Goal: Information Seeking & Learning: Learn about a topic

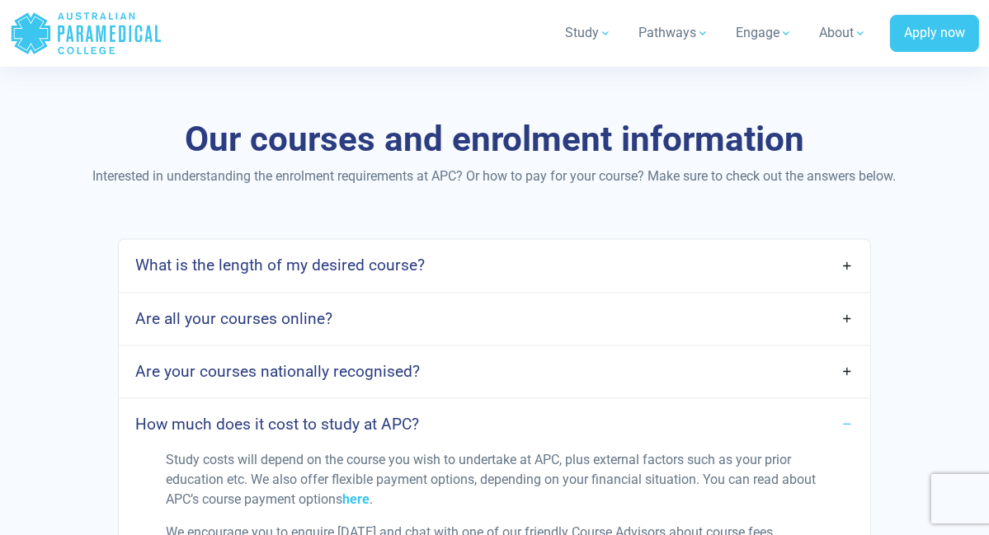
click at [506, 263] on div "What is the length of my desired course? APC offers three core courses on scope…" at bounding box center [495, 266] width 754 height 54
click at [847, 285] on link "What is the length of my desired course?" at bounding box center [495, 266] width 752 height 39
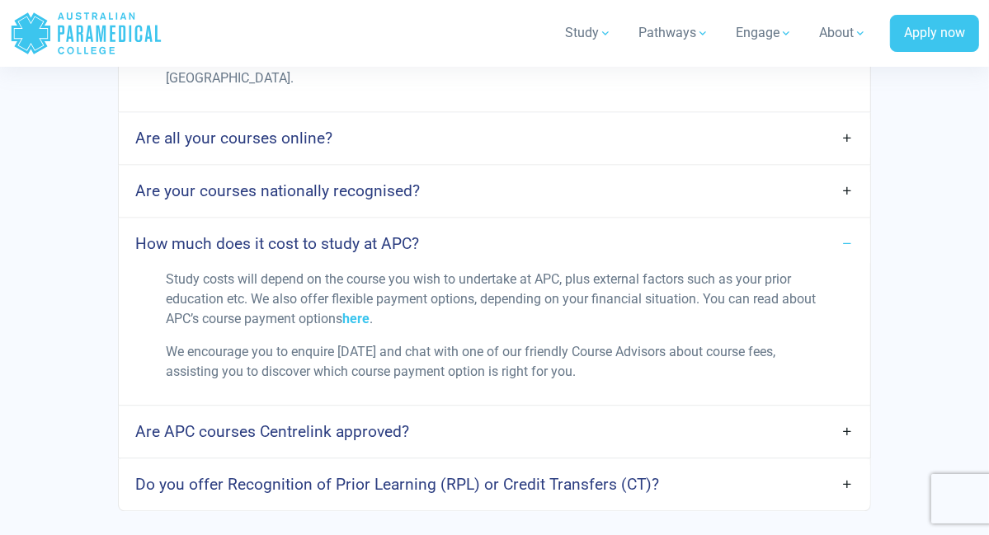
scroll to position [2413, 0]
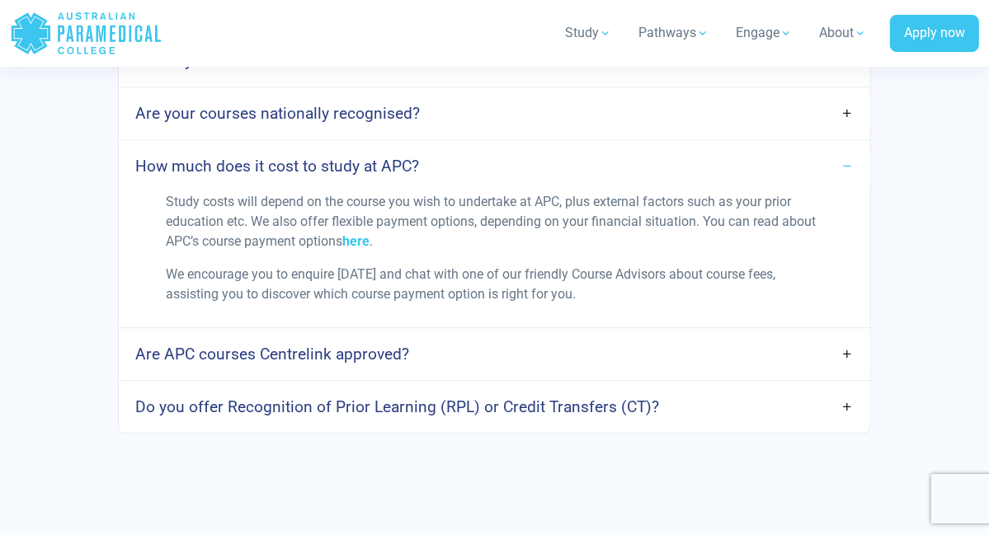
click at [847, 357] on link "Are APC courses Centrelink approved?" at bounding box center [495, 354] width 752 height 39
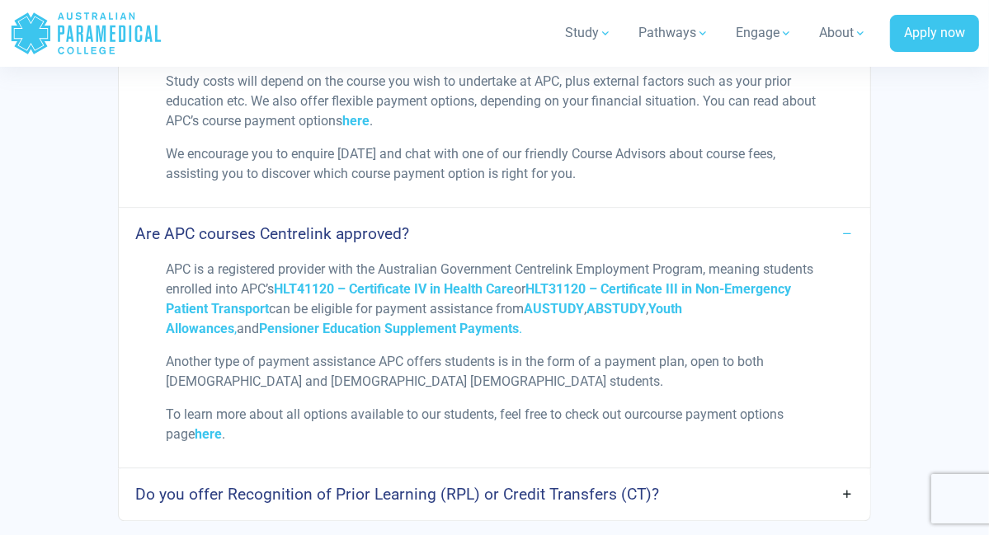
scroll to position [2611, 0]
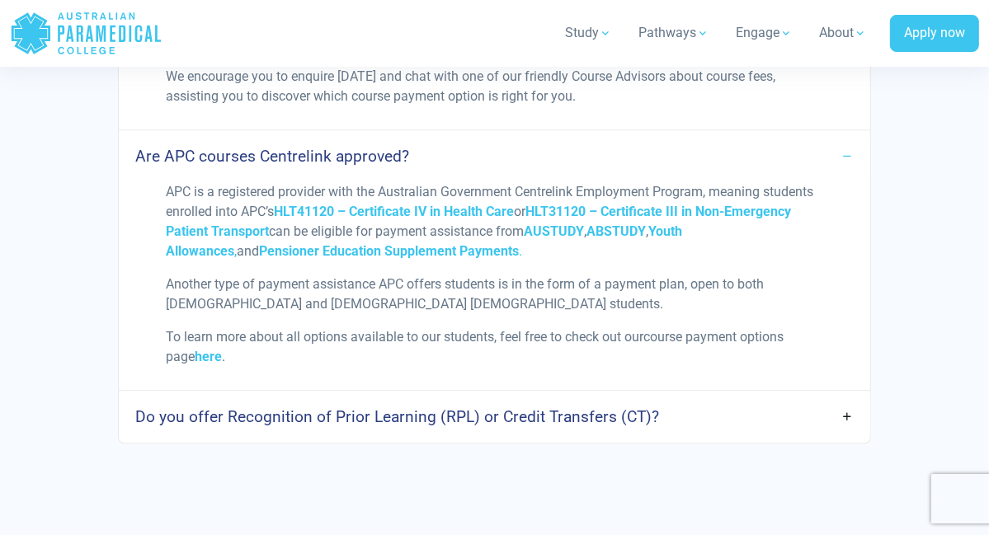
click at [850, 422] on link "Do you offer Recognition of Prior Learning (RPL) or Credit Transfers (CT)?" at bounding box center [495, 417] width 752 height 39
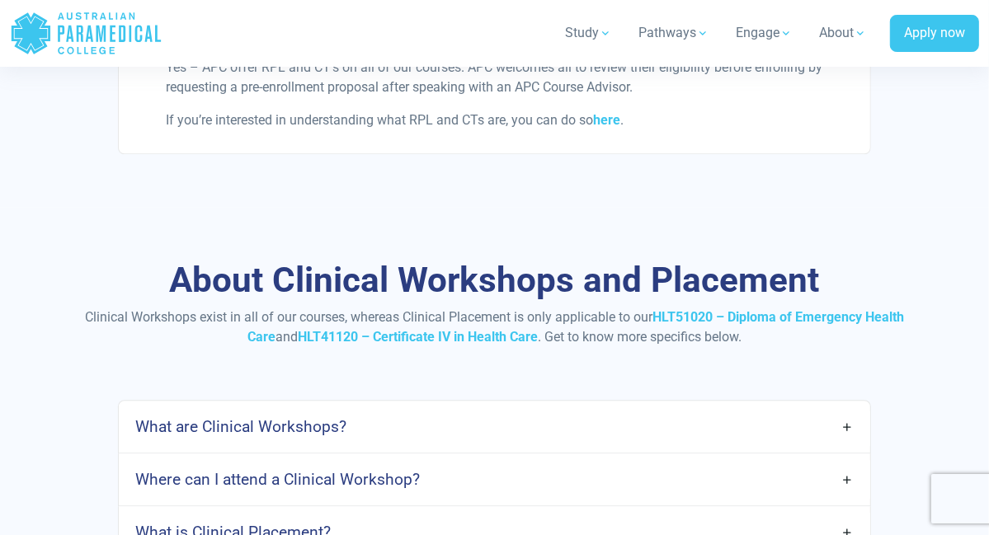
scroll to position [3116, 0]
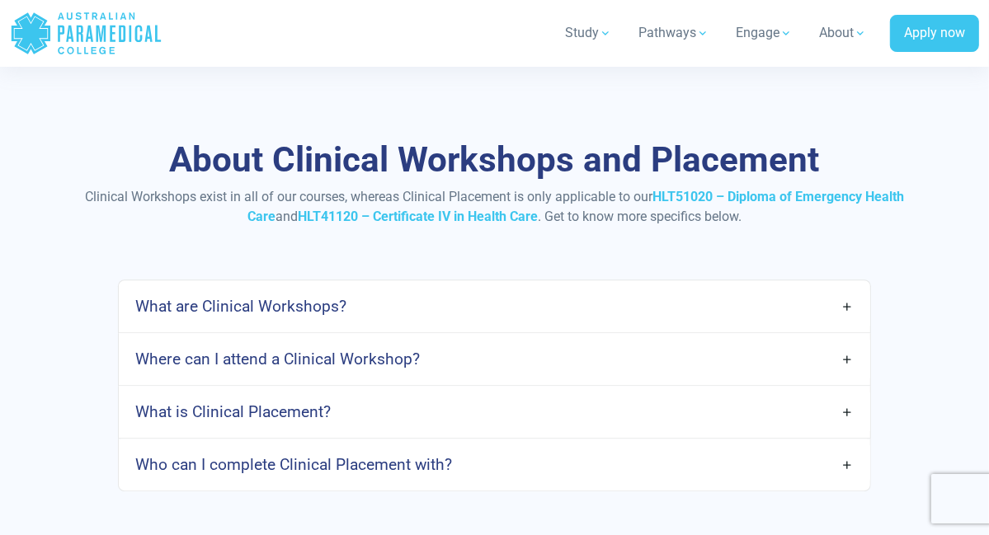
click at [852, 306] on link "What are Clinical Workshops?" at bounding box center [495, 306] width 752 height 39
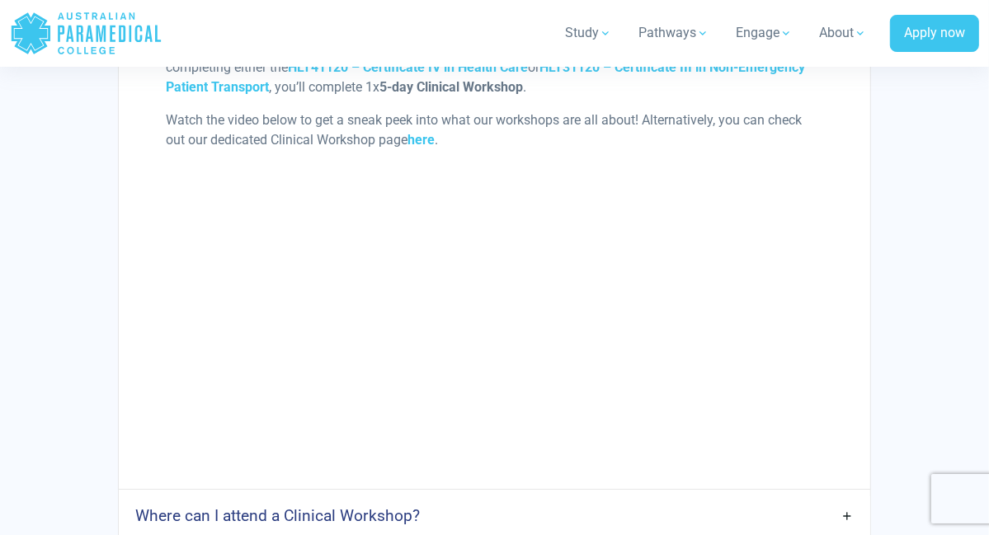
scroll to position [3589, 0]
click at [971, 116] on div "About Clinical Workshops and Placement Clinical Workshops exist in all of our c…" at bounding box center [494, 158] width 989 height 1088
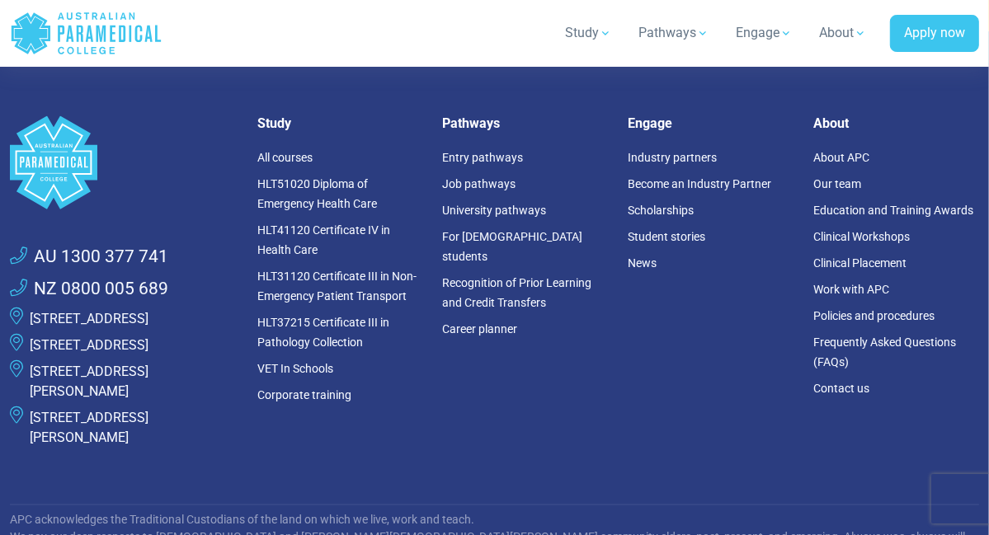
scroll to position [6184, 0]
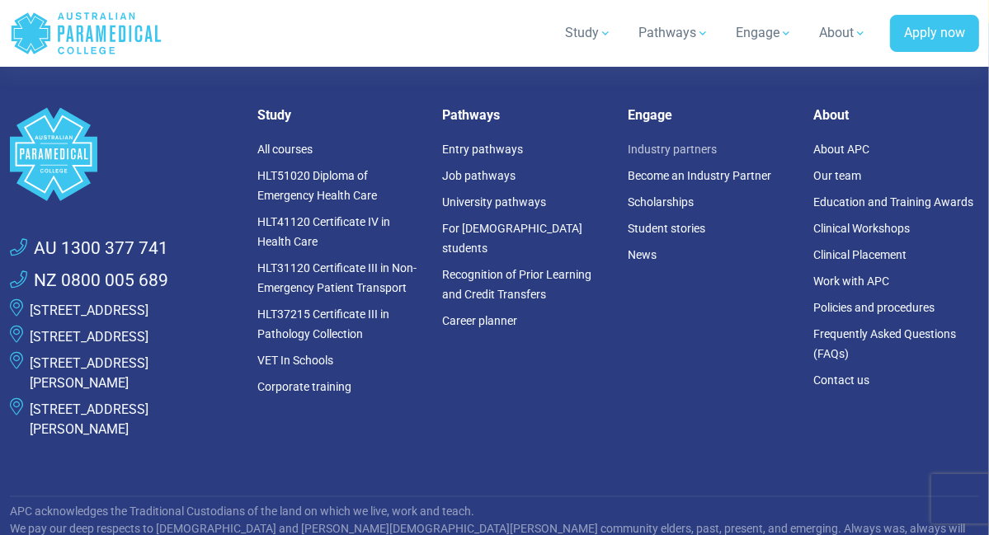
click at [680, 148] on link "Industry partners" at bounding box center [672, 150] width 89 height 13
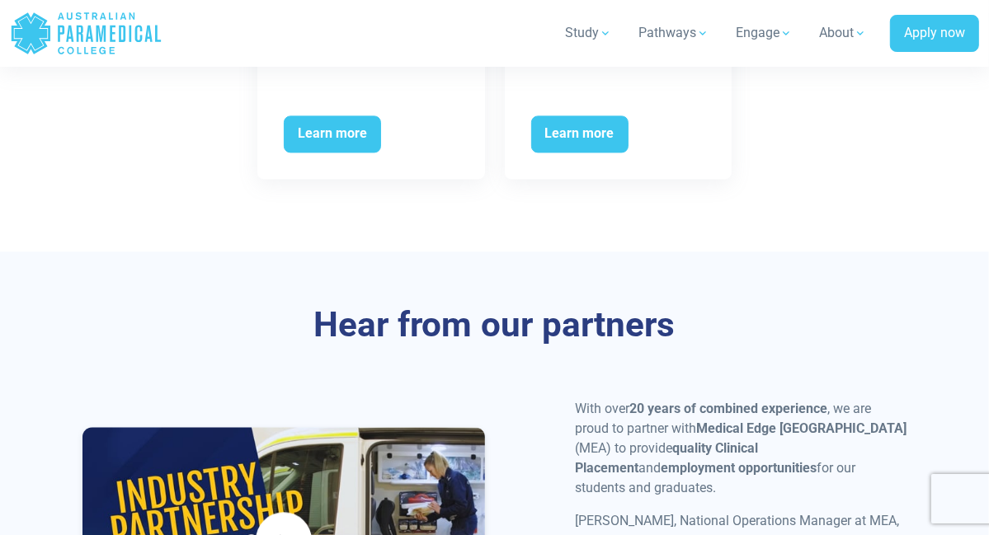
scroll to position [6579, 0]
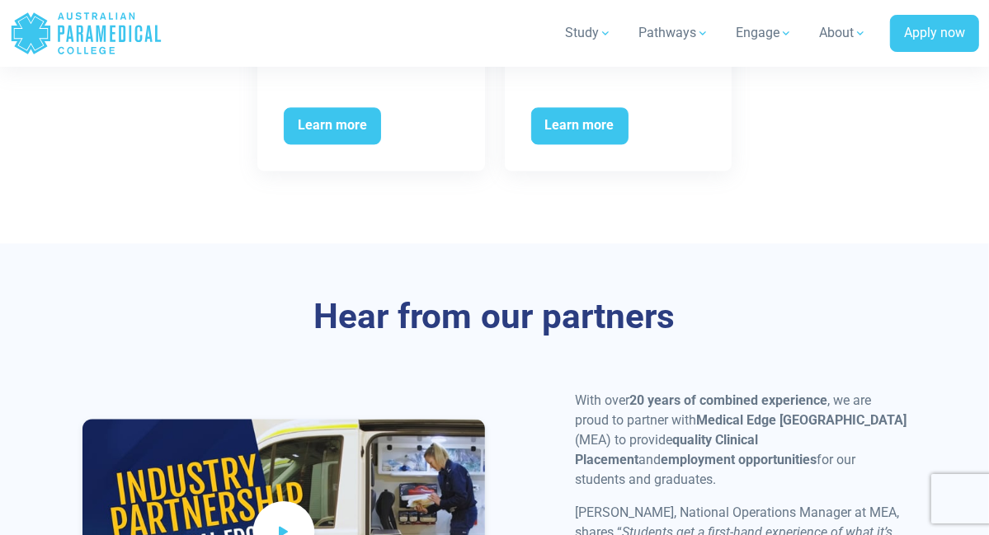
click at [277, 519] on icon at bounding box center [284, 532] width 18 height 27
